Goal: Information Seeking & Learning: Learn about a topic

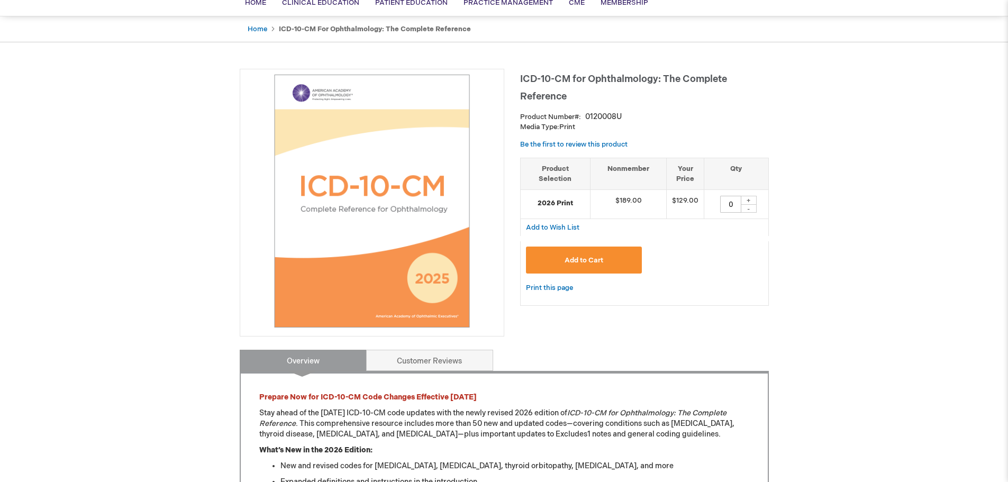
scroll to position [106, 0]
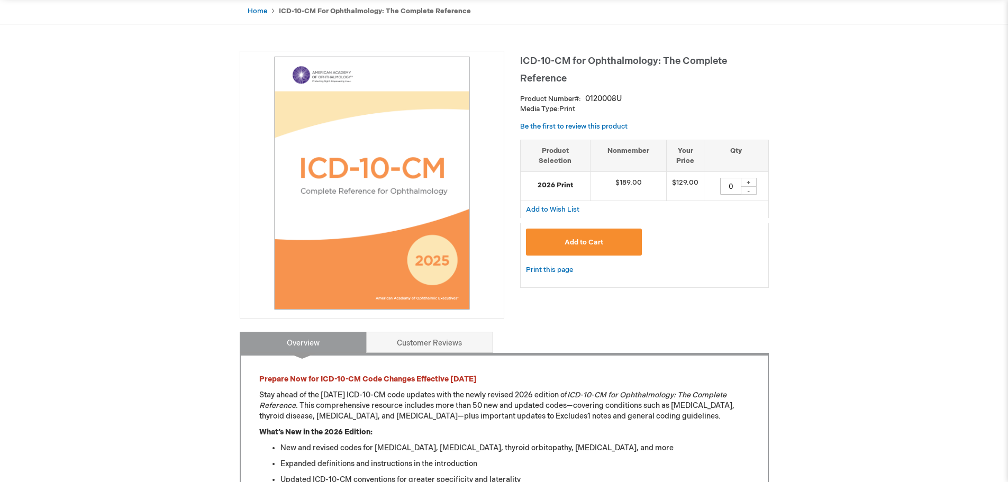
click at [582, 245] on span "Add to Cart" at bounding box center [584, 242] width 39 height 8
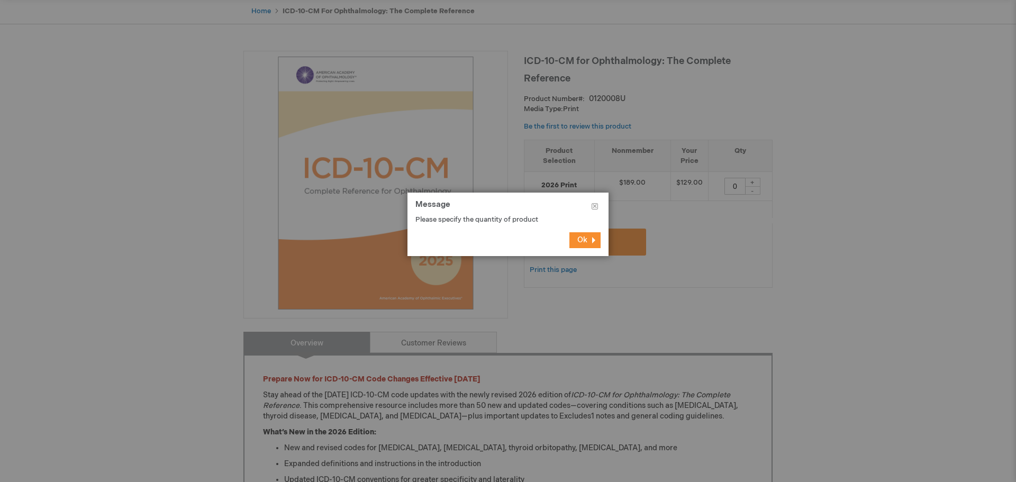
click at [579, 245] on button "Ok" at bounding box center [584, 240] width 31 height 16
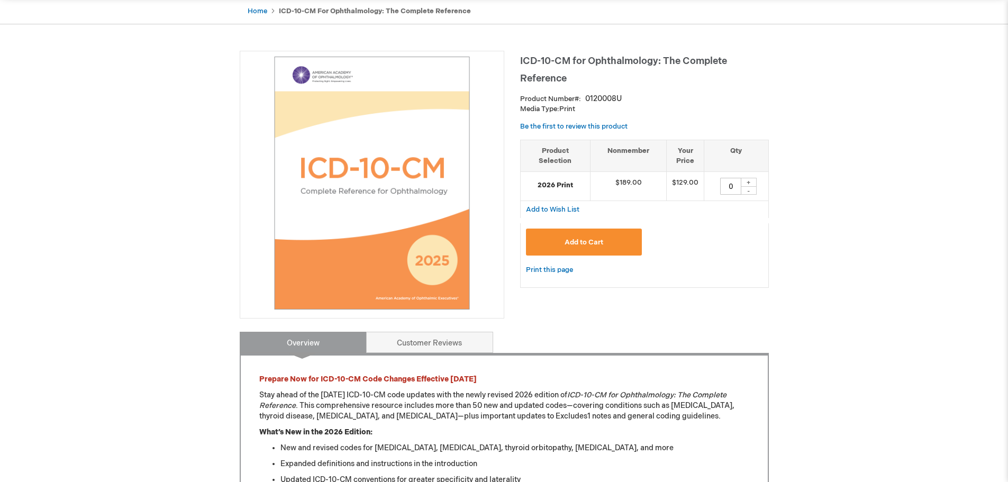
click at [750, 181] on div "+" at bounding box center [749, 182] width 16 height 9
type input "1"
click at [614, 240] on button "Add to Cart" at bounding box center [584, 242] width 116 height 27
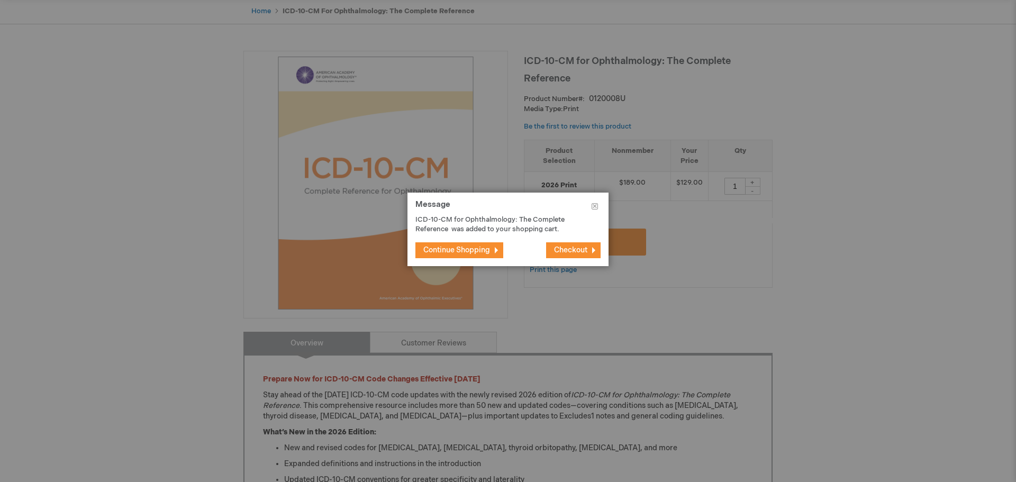
click at [472, 245] on button "Continue Shopping" at bounding box center [459, 250] width 88 height 16
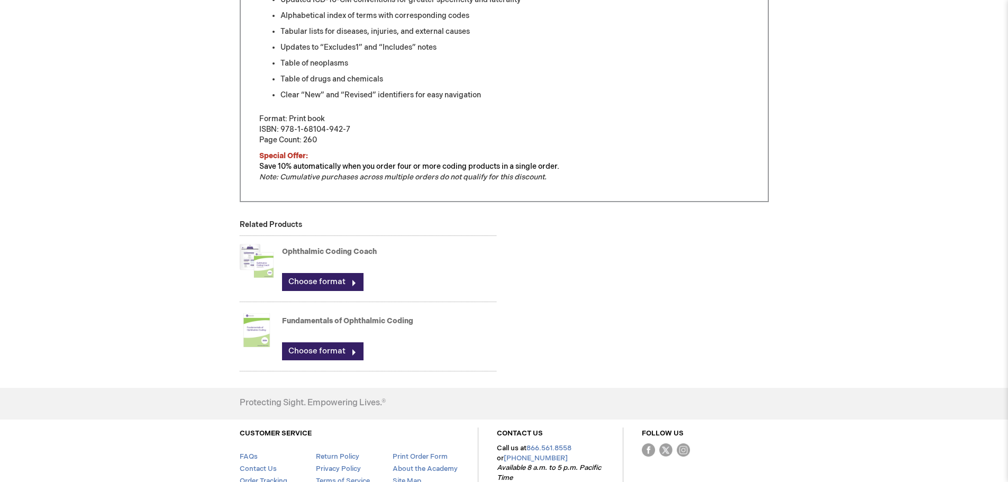
scroll to position [529, 0]
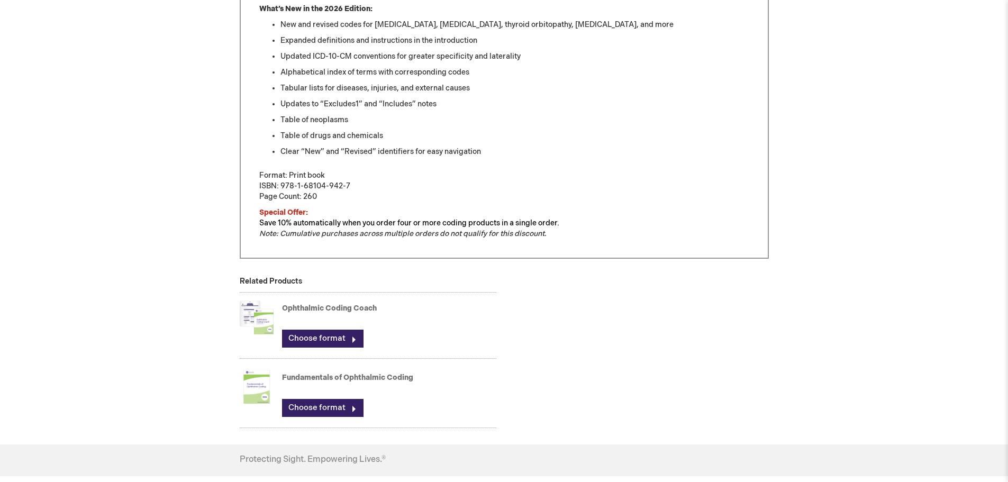
click at [322, 375] on link "Fundamentals of Ophthalmic Coding" at bounding box center [347, 377] width 131 height 9
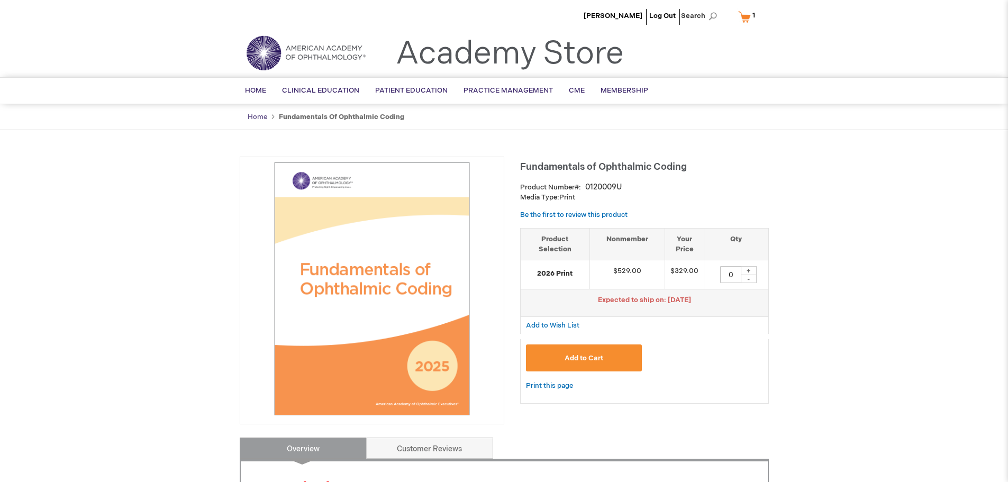
click at [257, 115] on link "Home" at bounding box center [258, 117] width 20 height 8
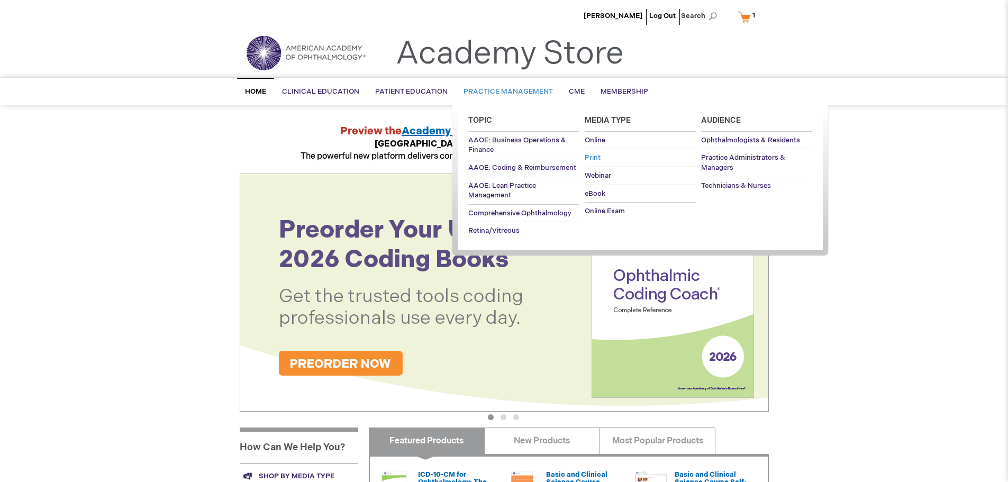
click at [594, 158] on span "Print" at bounding box center [593, 157] width 16 height 8
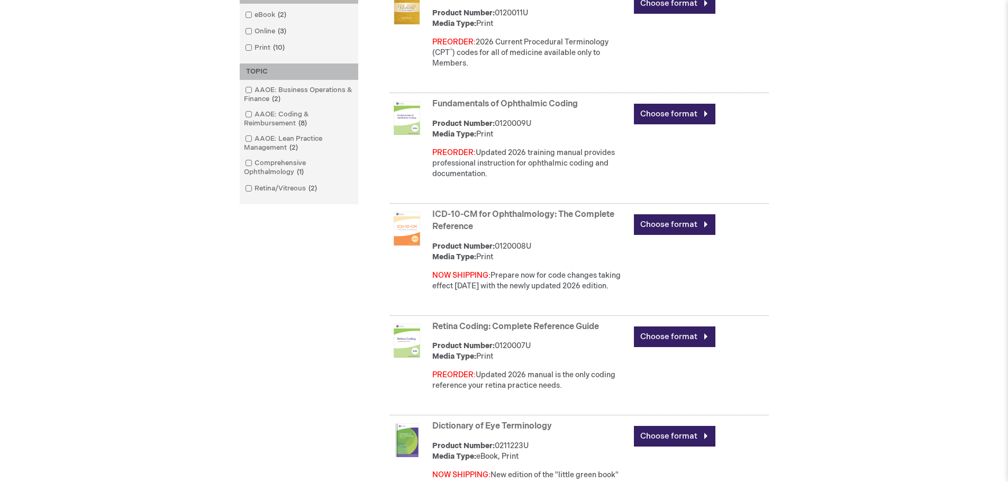
scroll to position [370, 0]
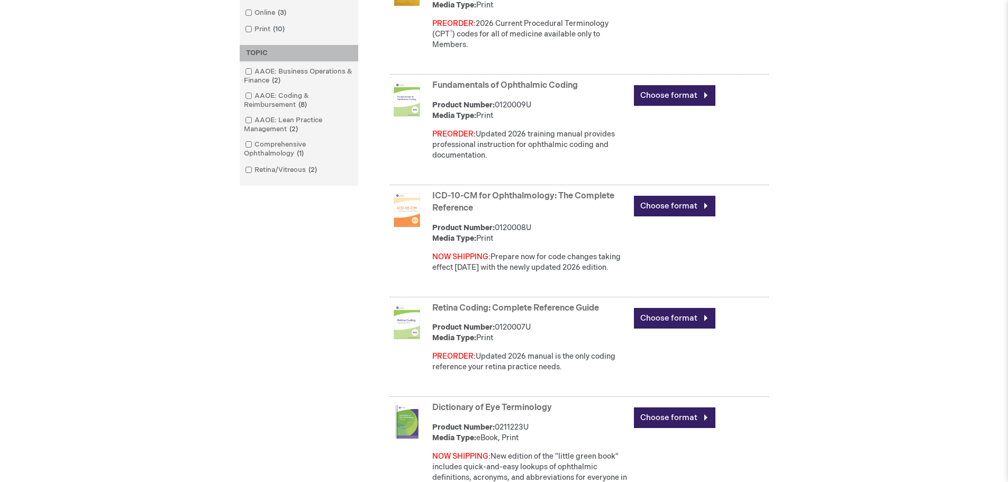
click at [554, 196] on link "ICD-10-CM for Ophthalmology: The Complete Reference" at bounding box center [523, 202] width 182 height 22
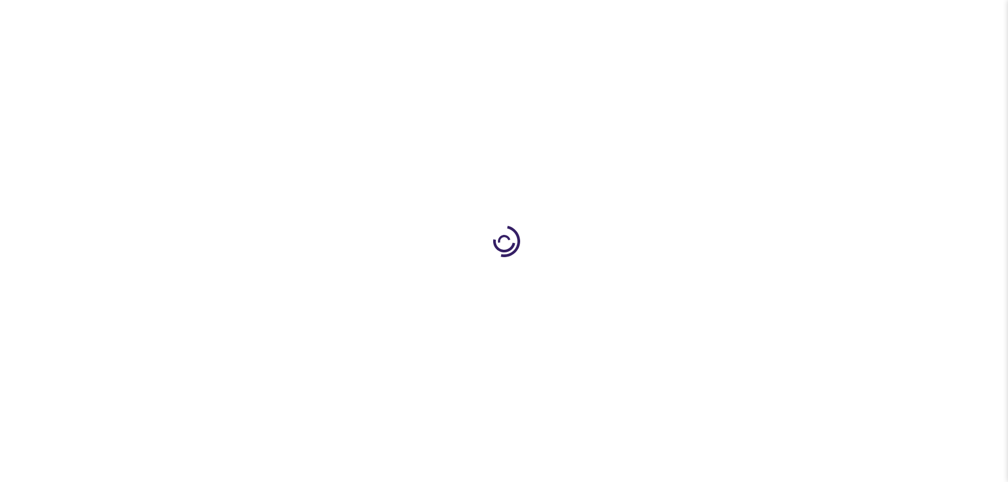
type input "0"
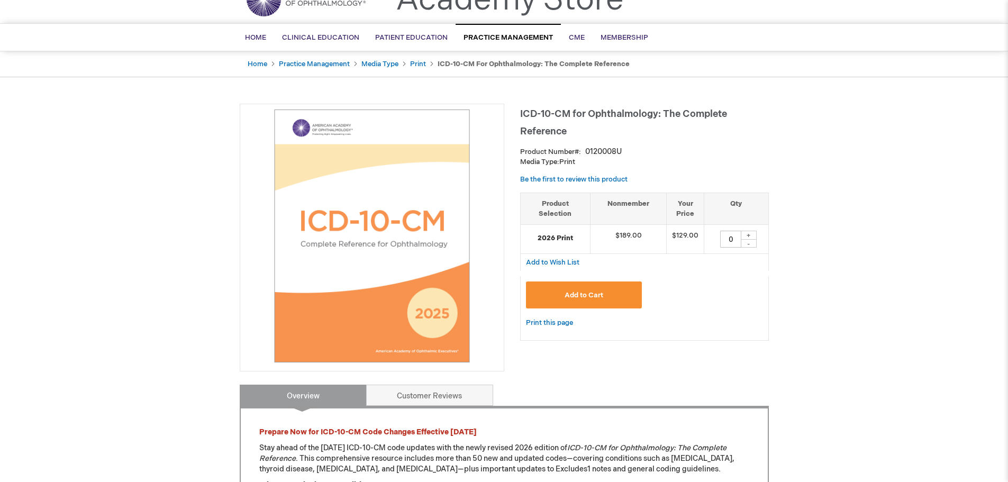
scroll to position [53, 0]
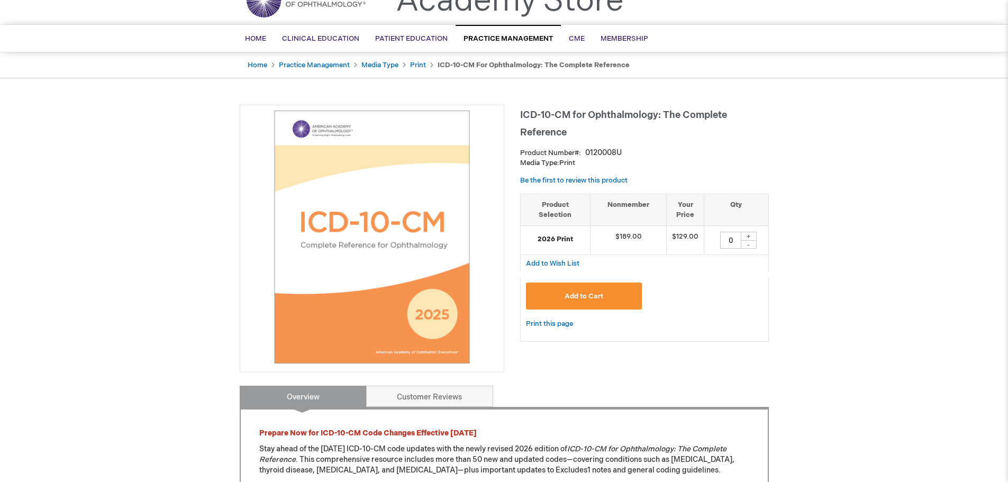
click at [385, 252] on img at bounding box center [372, 237] width 253 height 253
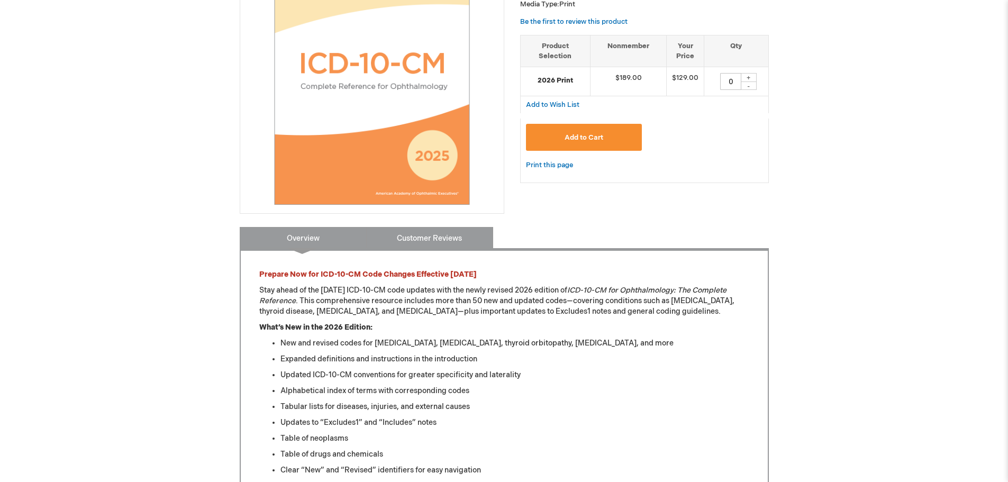
click at [423, 234] on link "Customer Reviews" at bounding box center [429, 237] width 127 height 21
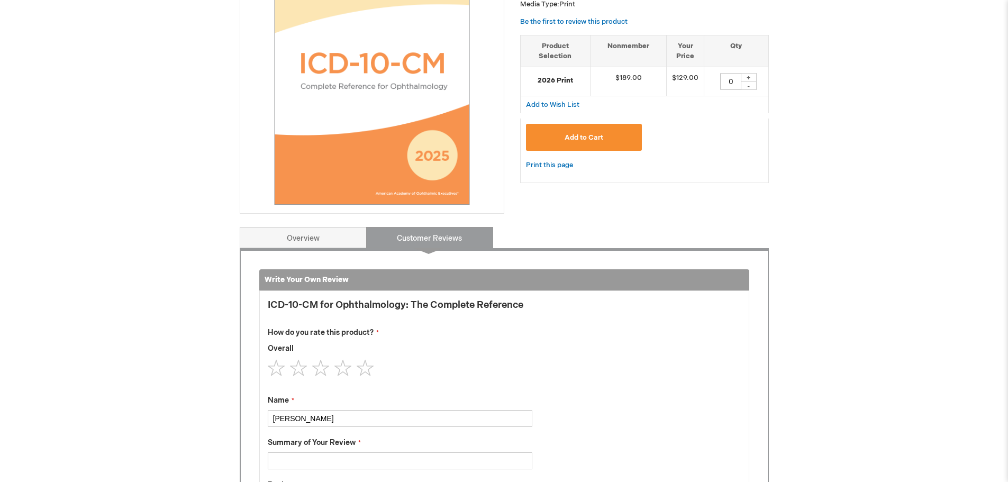
scroll to position [439, 0]
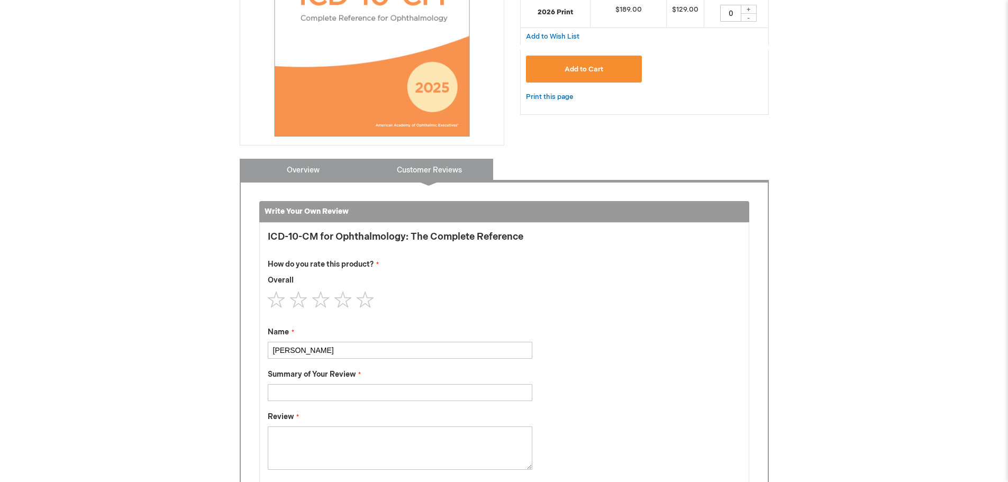
click at [343, 171] on link "Overview" at bounding box center [303, 169] width 127 height 21
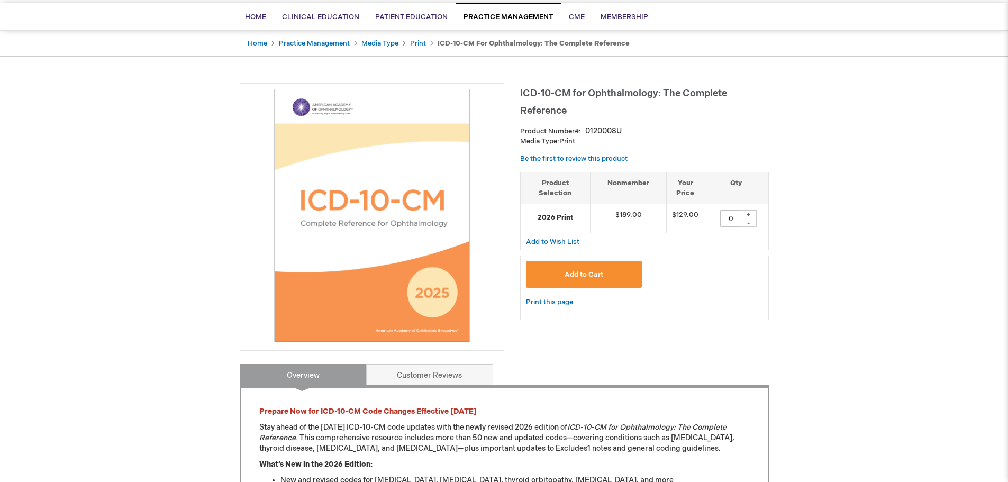
scroll to position [68, 0]
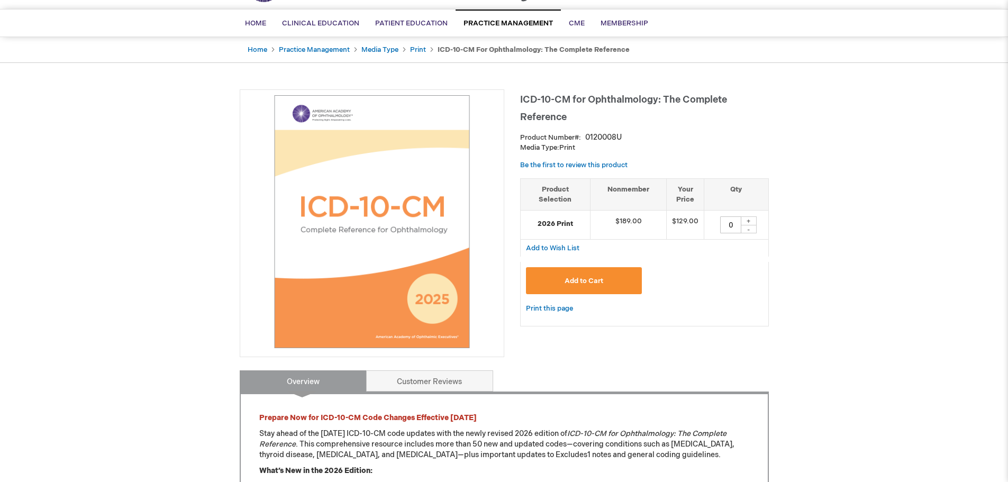
click at [426, 215] on img at bounding box center [372, 221] width 253 height 253
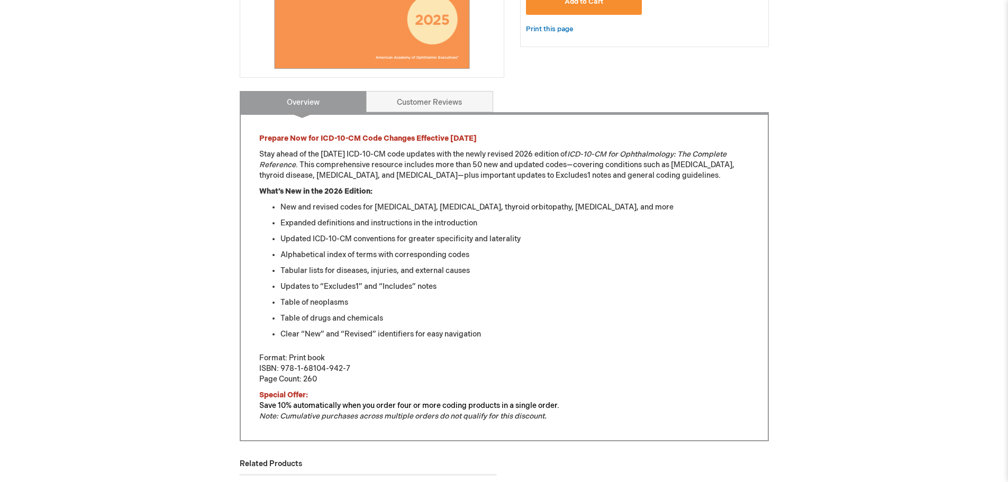
scroll to position [106, 0]
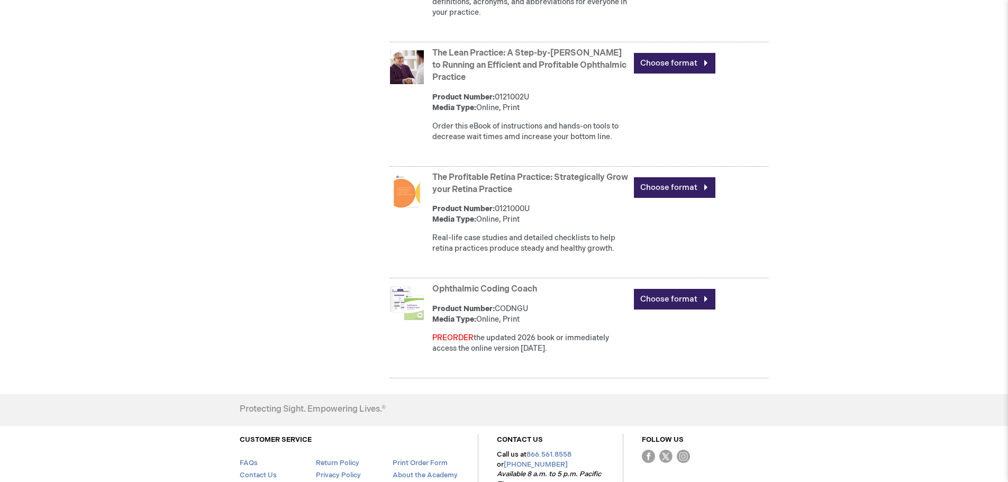
scroll to position [899, 0]
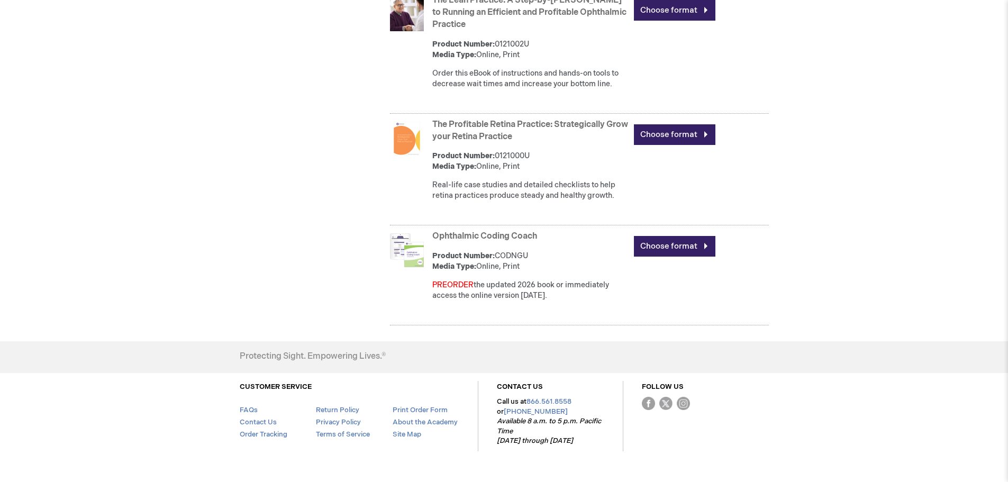
click at [468, 234] on link "Ophthalmic Coding Coach" at bounding box center [484, 236] width 105 height 10
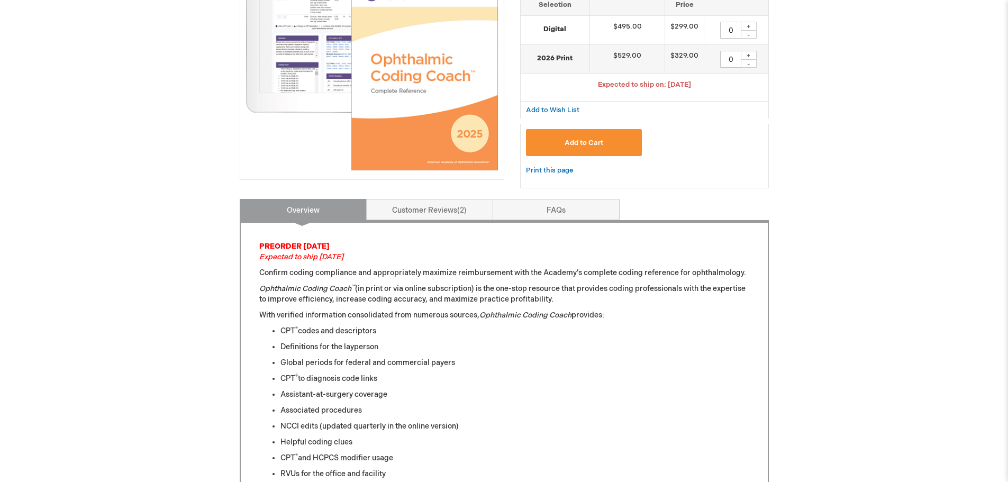
scroll to position [265, 0]
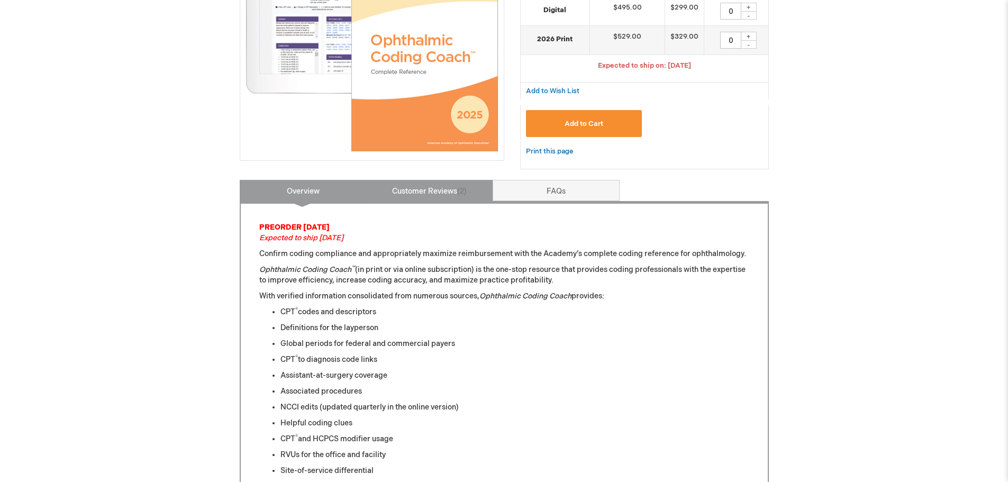
click at [405, 196] on link "Customer Reviews 2" at bounding box center [429, 190] width 127 height 21
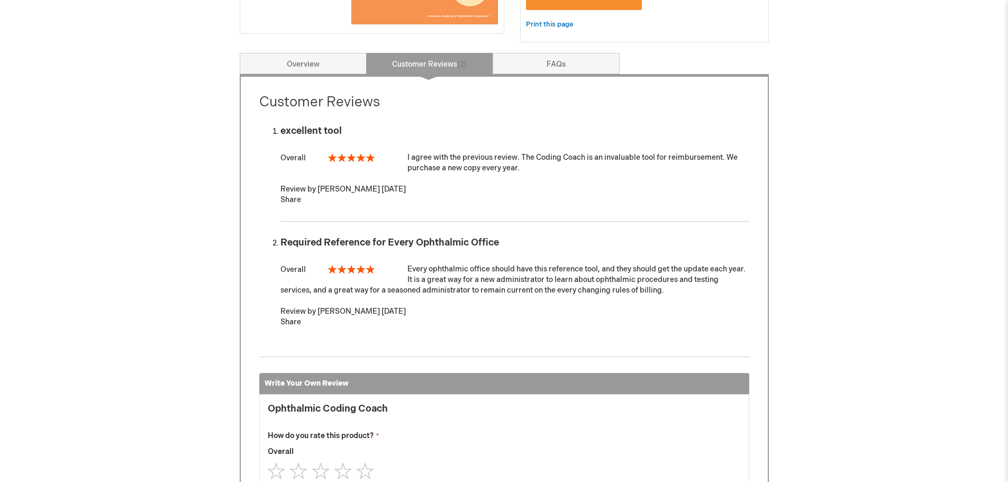
scroll to position [339, 0]
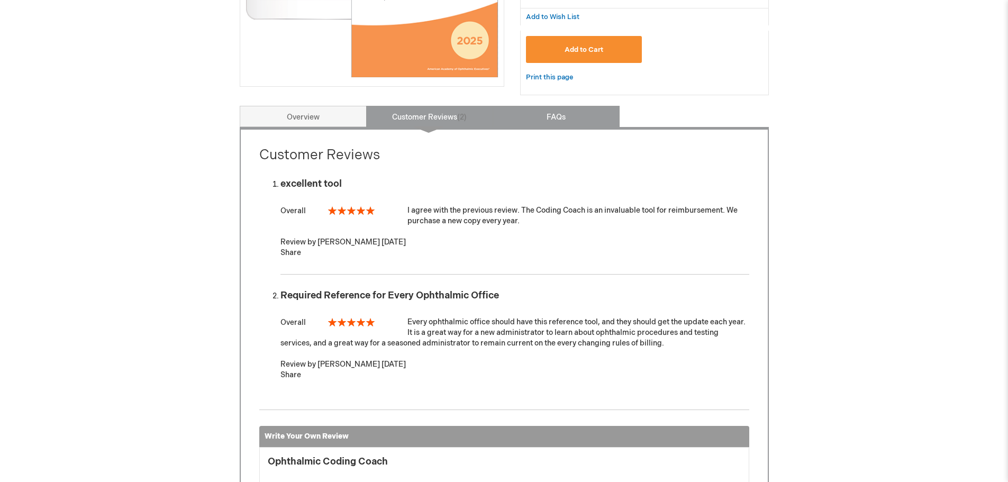
click at [550, 121] on link "FAQs" at bounding box center [556, 116] width 127 height 21
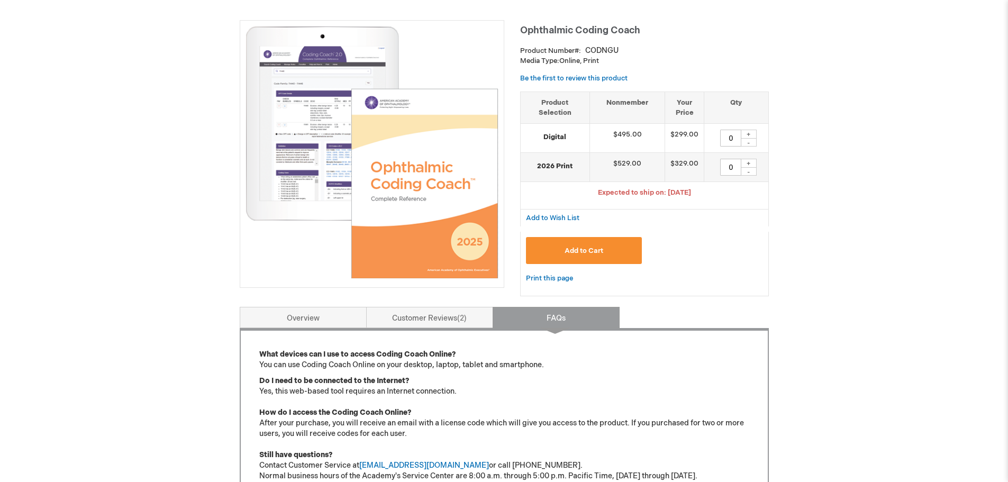
scroll to position [21, 0]
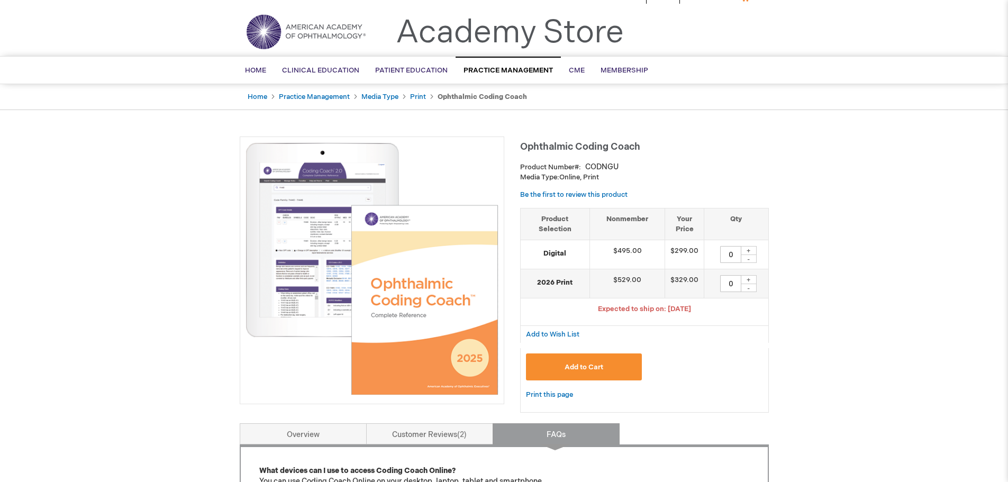
click at [409, 257] on img at bounding box center [372, 268] width 253 height 253
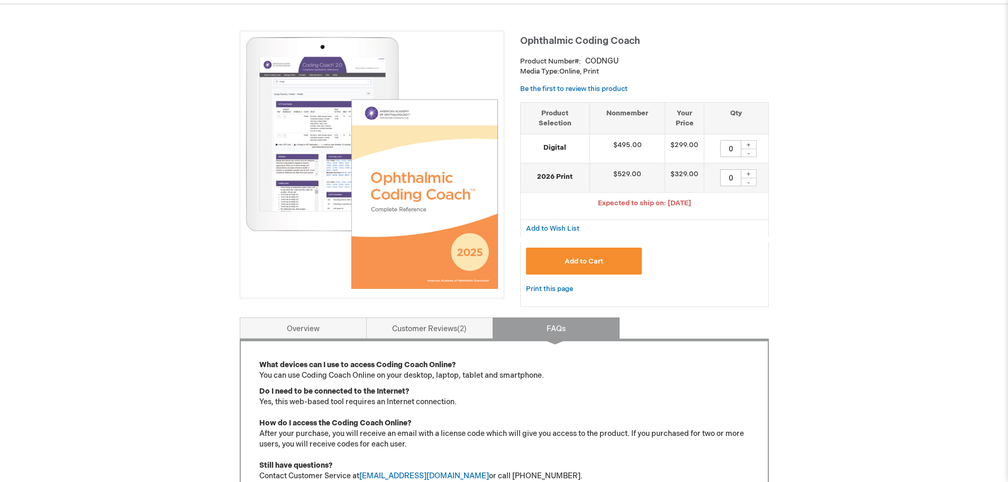
scroll to position [0, 0]
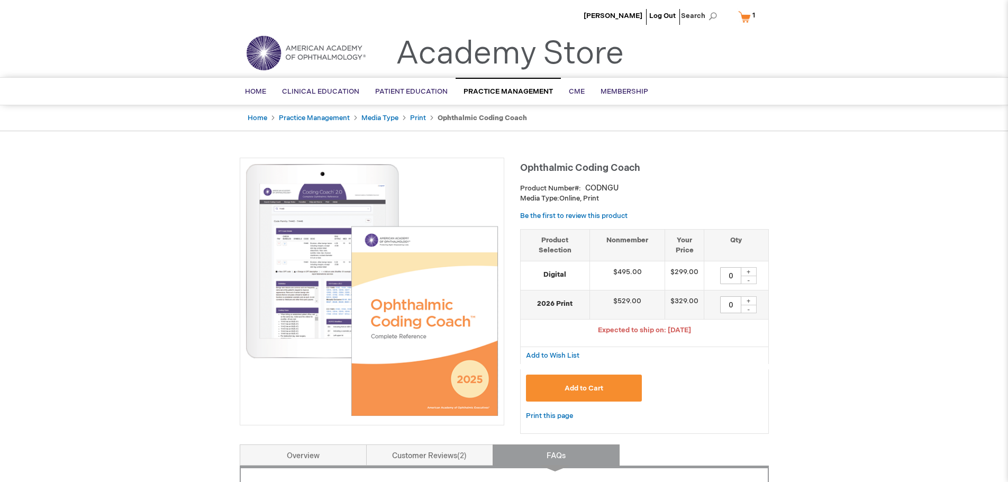
click at [742, 17] on link "My Cart 1 1 items" at bounding box center [749, 16] width 26 height 19
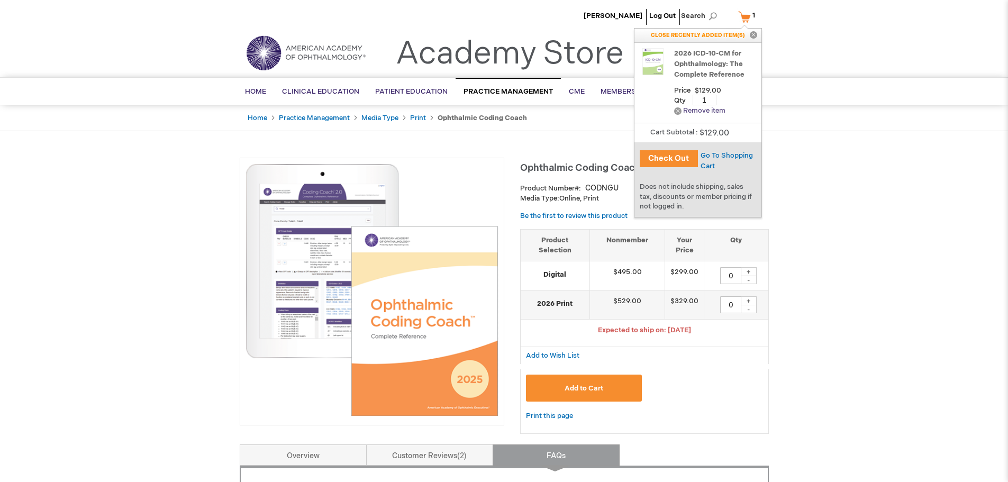
click at [677, 111] on link "Remove Remove item" at bounding box center [699, 111] width 51 height 8
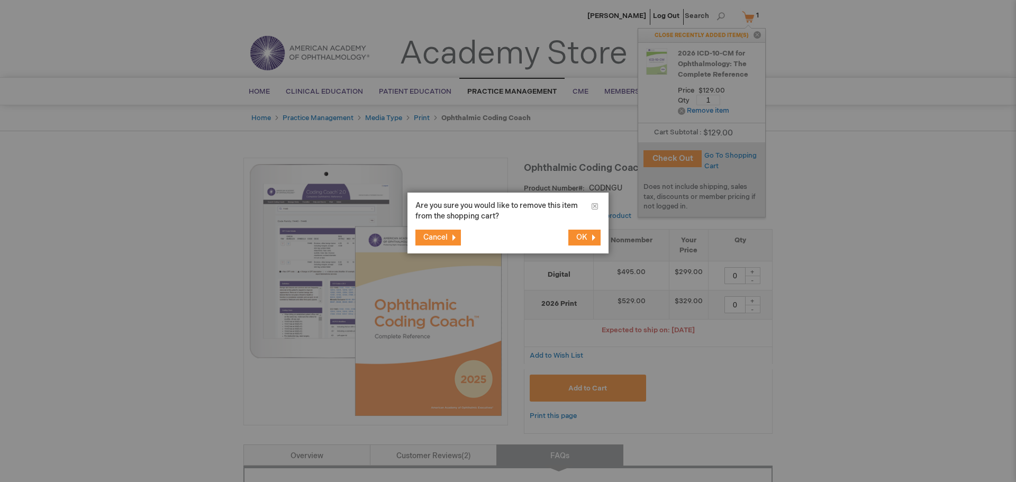
click at [583, 234] on span "OK" at bounding box center [581, 237] width 11 height 9
